Goal: Task Accomplishment & Management: Manage account settings

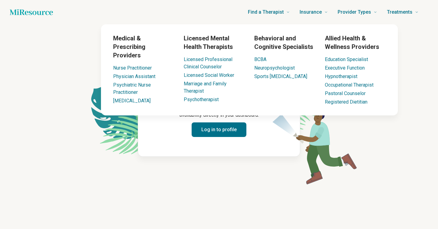
click at [230, 129] on button "Log in to profile" at bounding box center [219, 130] width 55 height 15
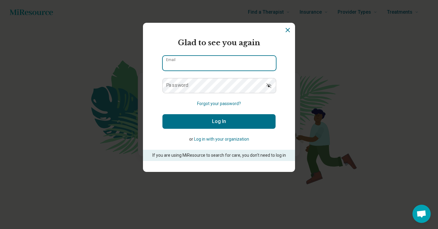
type input "**********"
click at [222, 64] on input "**********" at bounding box center [219, 63] width 113 height 15
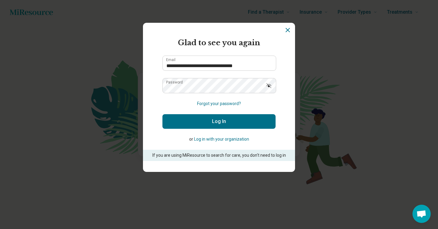
click at [217, 121] on button "Log In" at bounding box center [218, 121] width 113 height 15
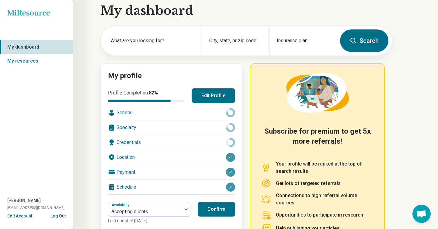
scroll to position [8, 0]
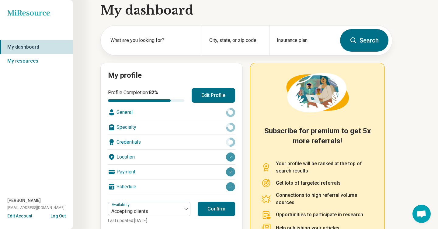
click at [128, 188] on div "Schedule" at bounding box center [171, 187] width 127 height 15
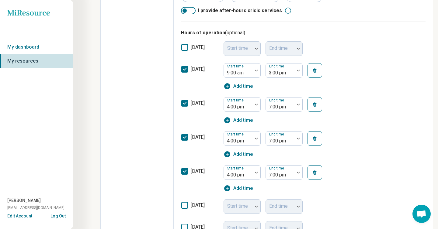
scroll to position [182, 0]
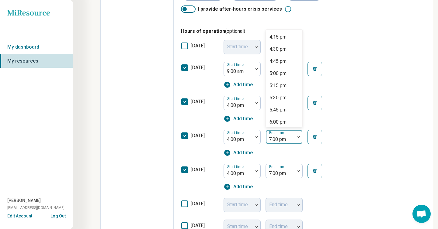
click at [294, 138] on div "7:00 pm" at bounding box center [280, 136] width 29 height 13
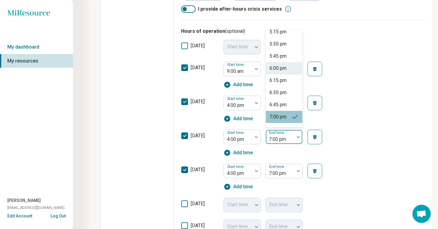
click at [283, 72] on div "6:00 pm" at bounding box center [284, 68] width 36 height 12
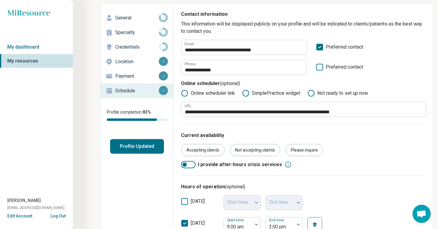
scroll to position [0, 0]
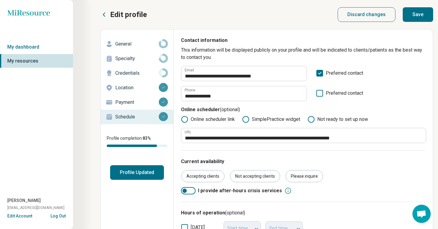
click at [420, 12] on button "Save" at bounding box center [418, 14] width 30 height 15
